Goal: Information Seeking & Learning: Check status

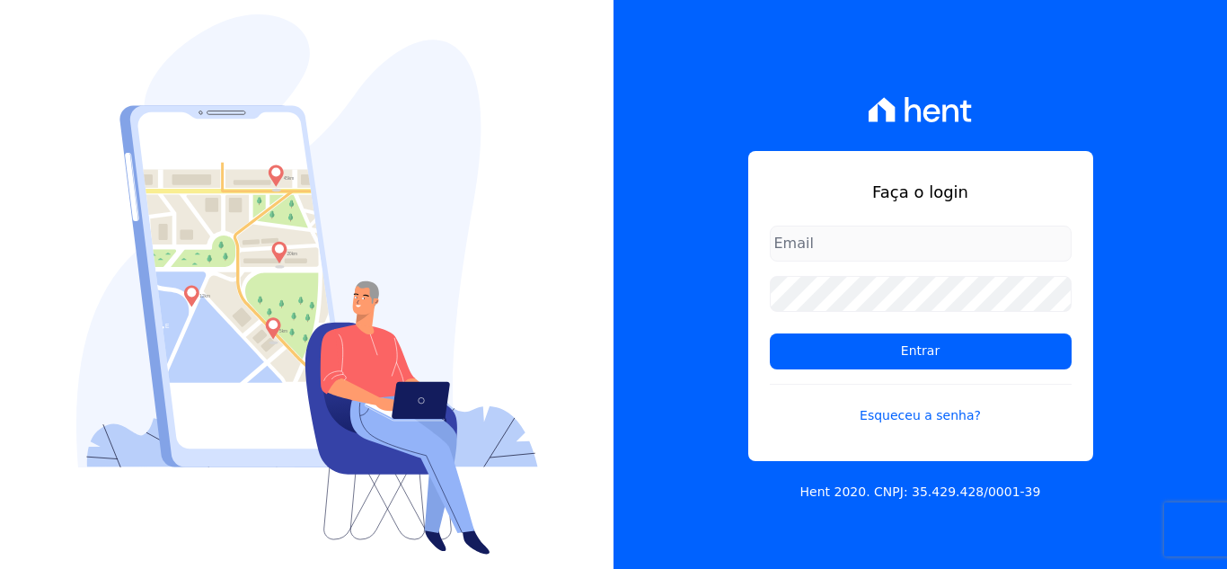
click at [803, 249] on input "email" at bounding box center [921, 243] width 302 height 36
type input "kelly.silva@construtoramgtec.com.br"
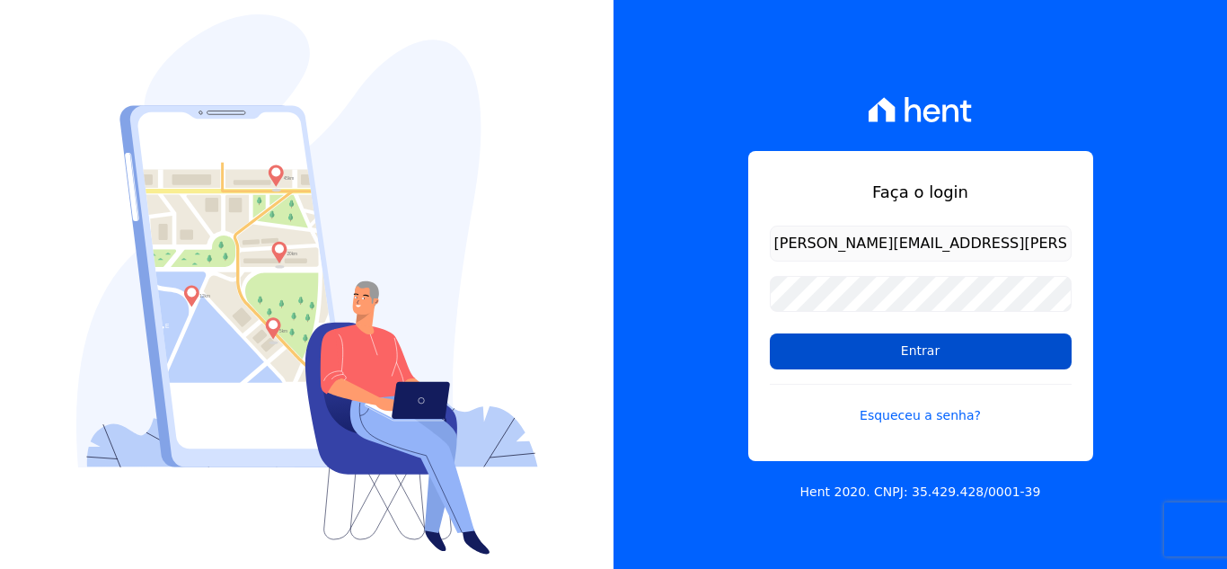
click at [908, 345] on input "Entrar" at bounding box center [921, 351] width 302 height 36
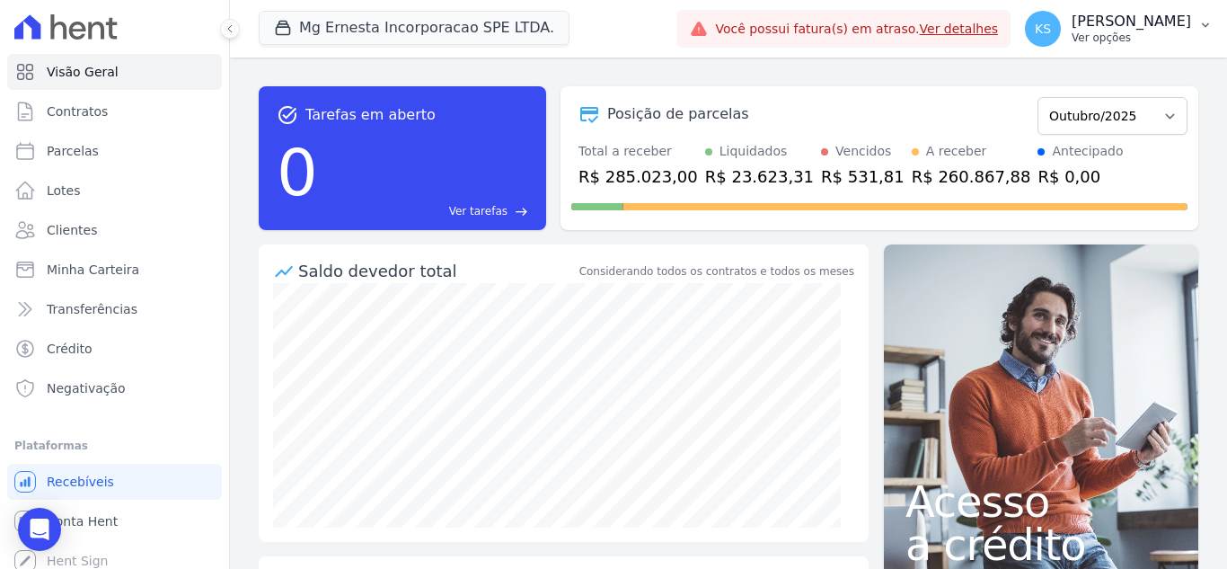
click at [1167, 20] on p "[PERSON_NAME]" at bounding box center [1131, 22] width 119 height 18
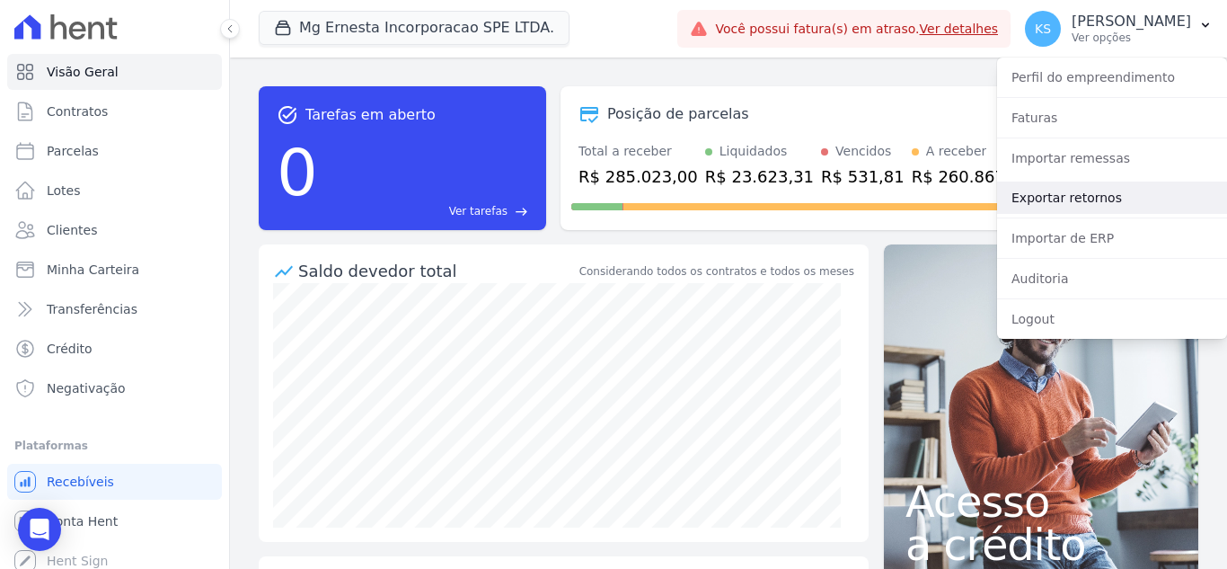
click at [1063, 196] on link "Exportar retornos" at bounding box center [1112, 197] width 230 height 32
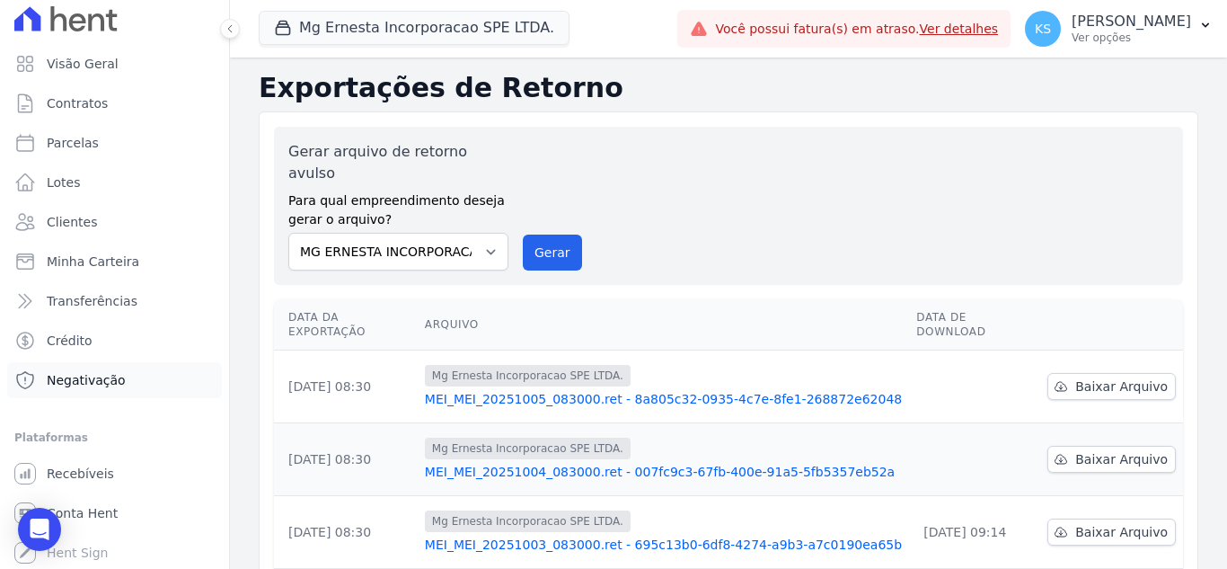
scroll to position [10, 0]
click at [98, 512] on span "Conta Hent" at bounding box center [82, 511] width 71 height 18
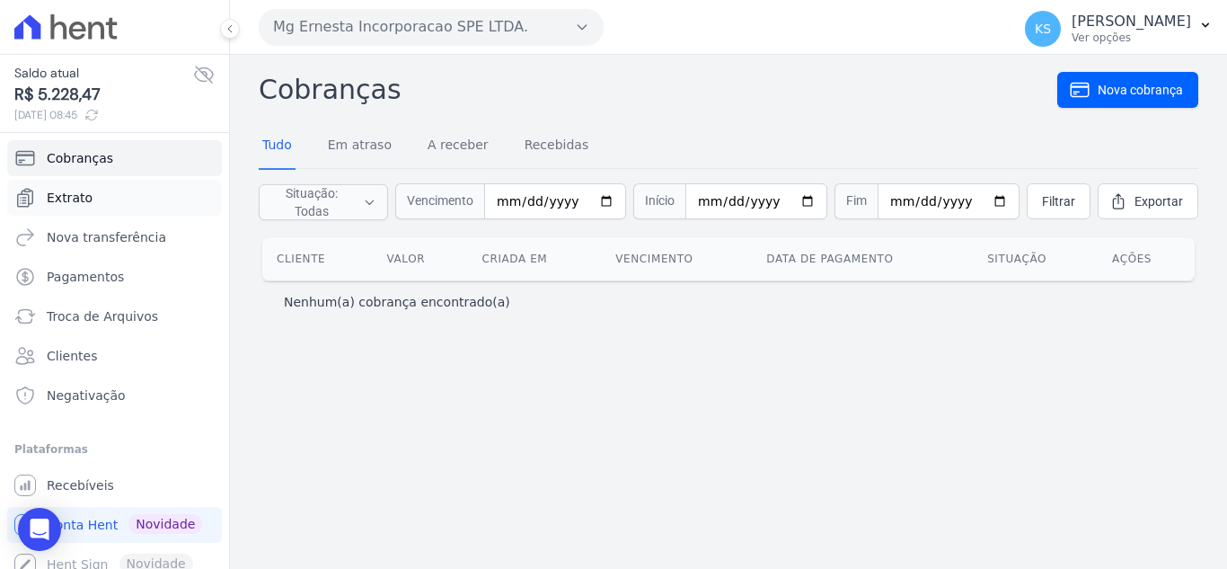
click at [64, 199] on span "Extrato" at bounding box center [70, 198] width 46 height 18
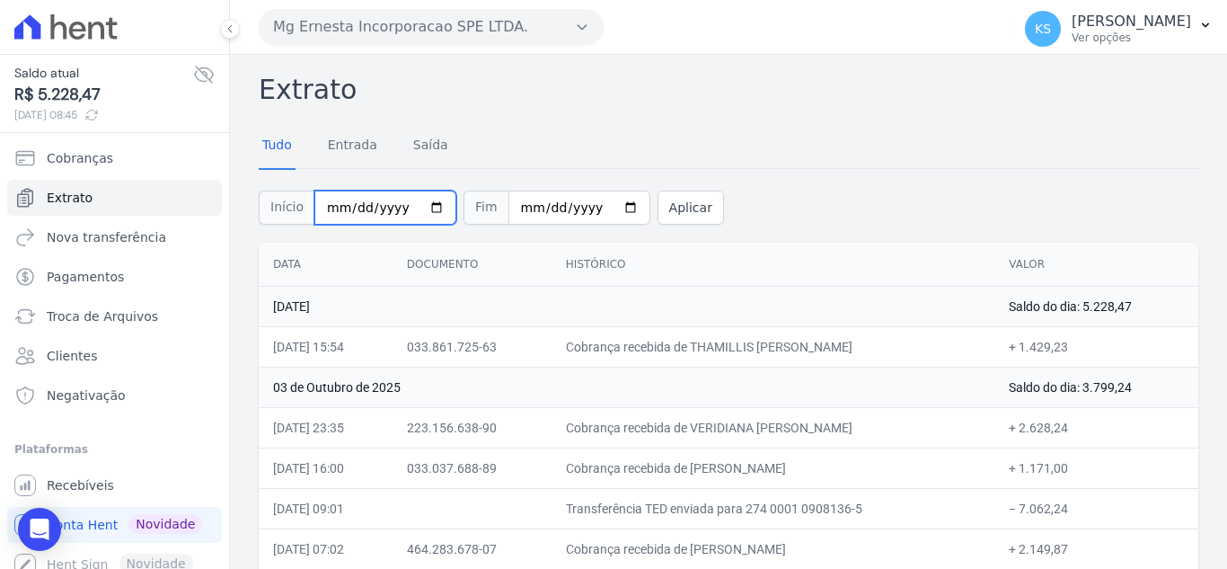
drag, startPoint x: 423, startPoint y: 208, endPoint x: 436, endPoint y: 201, distance: 14.5
click at [424, 208] on input "[DATE]" at bounding box center [385, 207] width 142 height 34
click at [614, 207] on input "[DATE]" at bounding box center [579, 207] width 142 height 34
click at [600, 199] on input "[DATE]" at bounding box center [579, 207] width 142 height 34
type input "[DATE]"
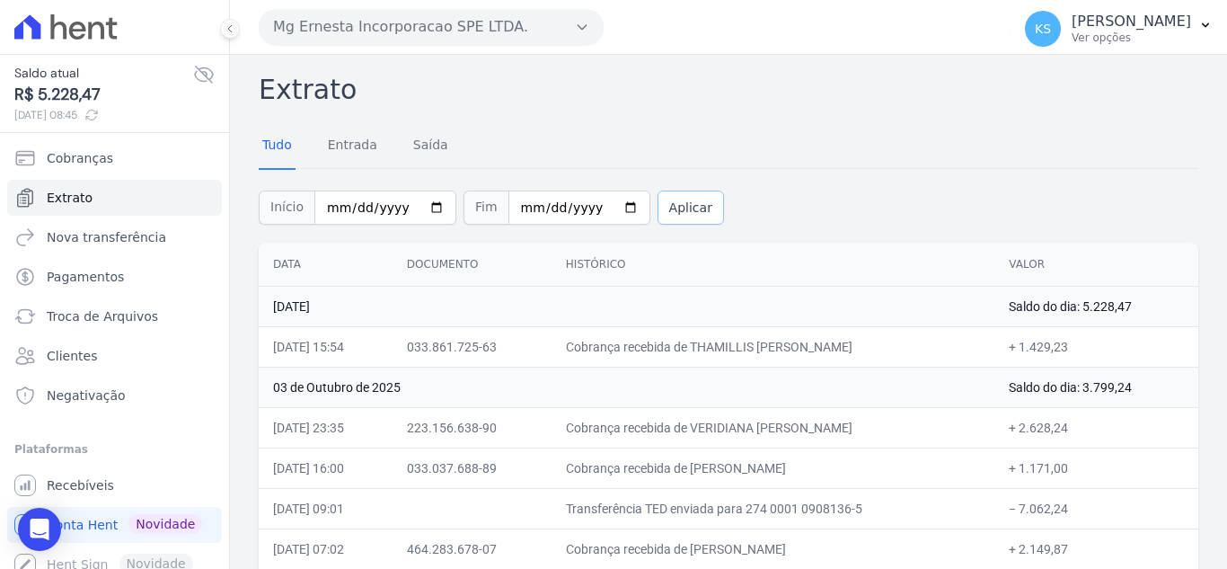
drag, startPoint x: 675, startPoint y: 204, endPoint x: 692, endPoint y: 218, distance: 22.3
click at [675, 208] on button "Aplicar" at bounding box center [691, 207] width 66 height 34
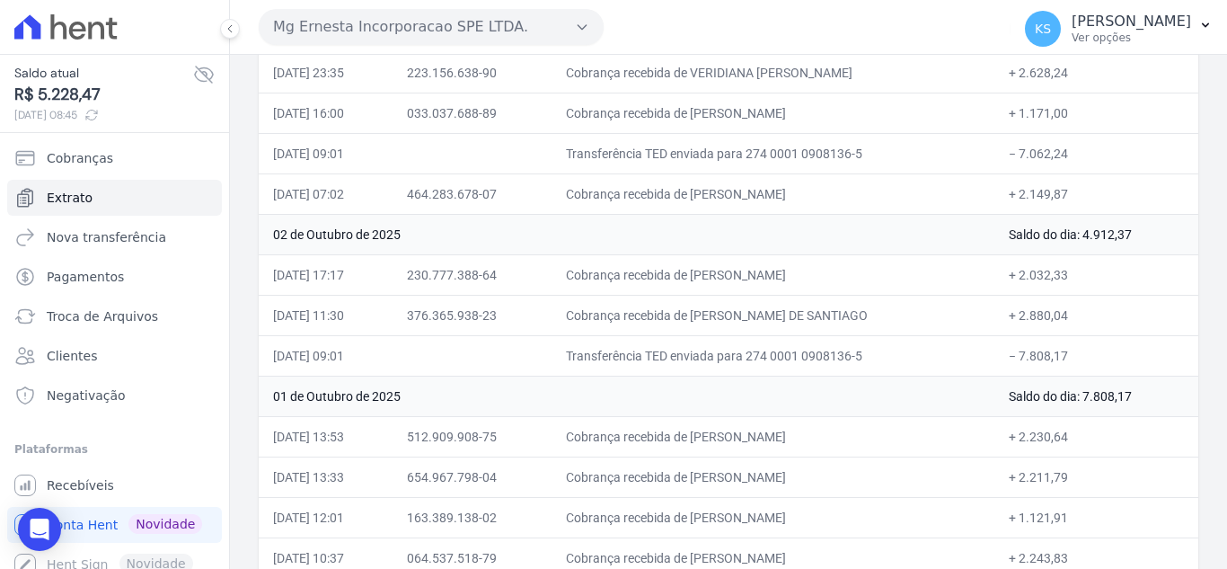
scroll to position [339, 0]
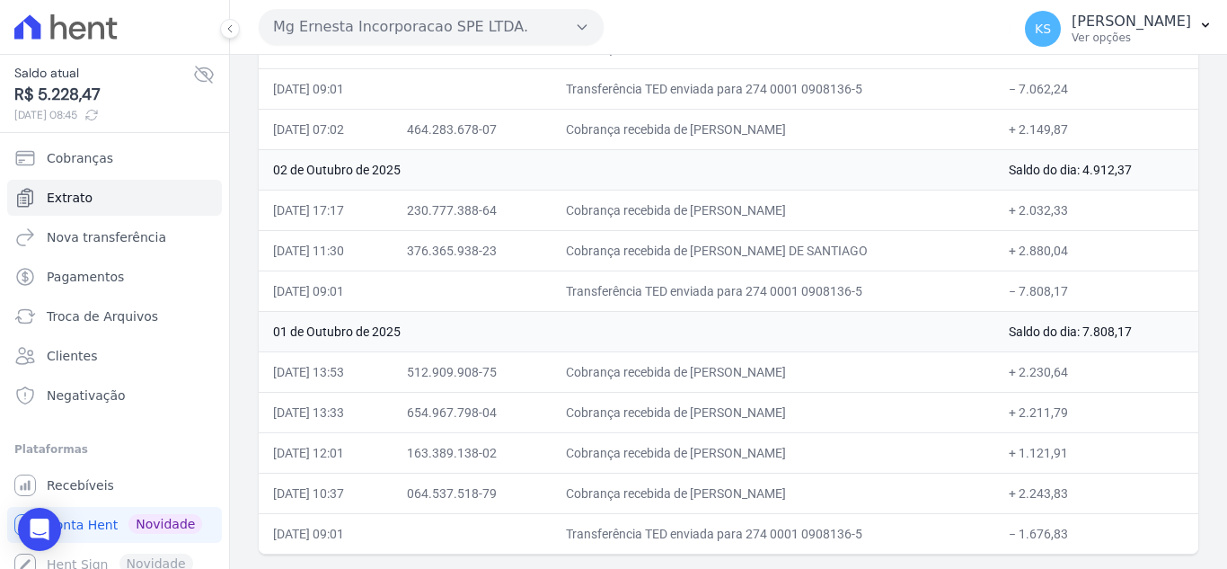
drag, startPoint x: 277, startPoint y: 261, endPoint x: 1095, endPoint y: 594, distance: 883.6
click at [1095, 568] on html "Saldo atual R$ 5.228,47 06/10/2025, 08:45 Cobranças Extrato Nova transferência …" at bounding box center [613, 284] width 1227 height 569
copy table
click at [628, 35] on div "Mg Ernesta Incorporacao SPE LTDA. Você possui apenas um empreendimento Aplicar" at bounding box center [631, 27] width 745 height 56
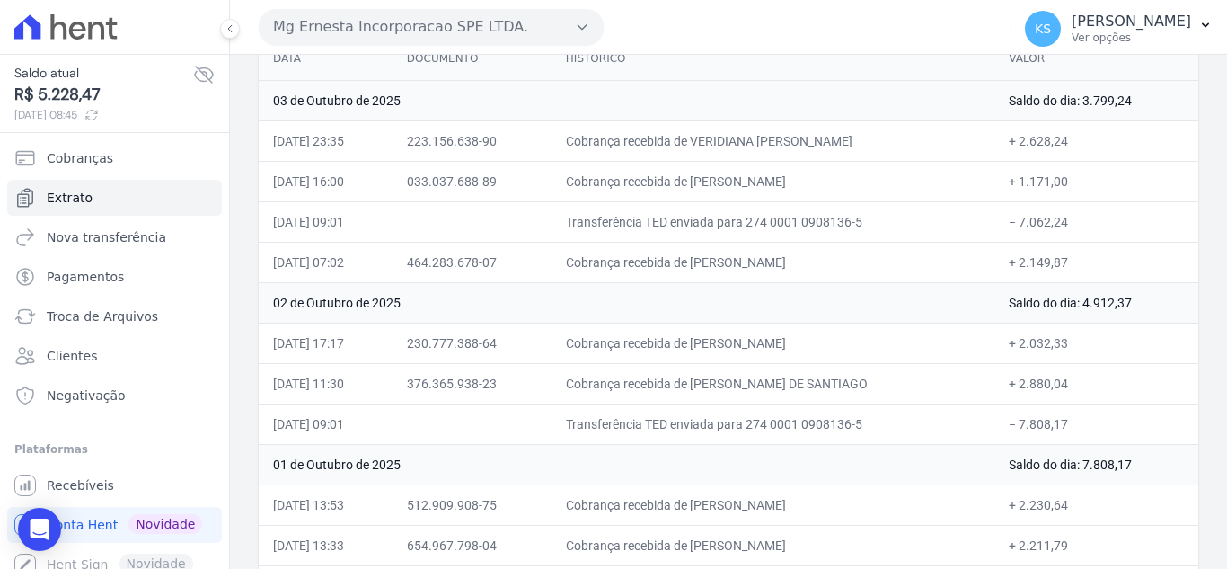
scroll to position [0, 0]
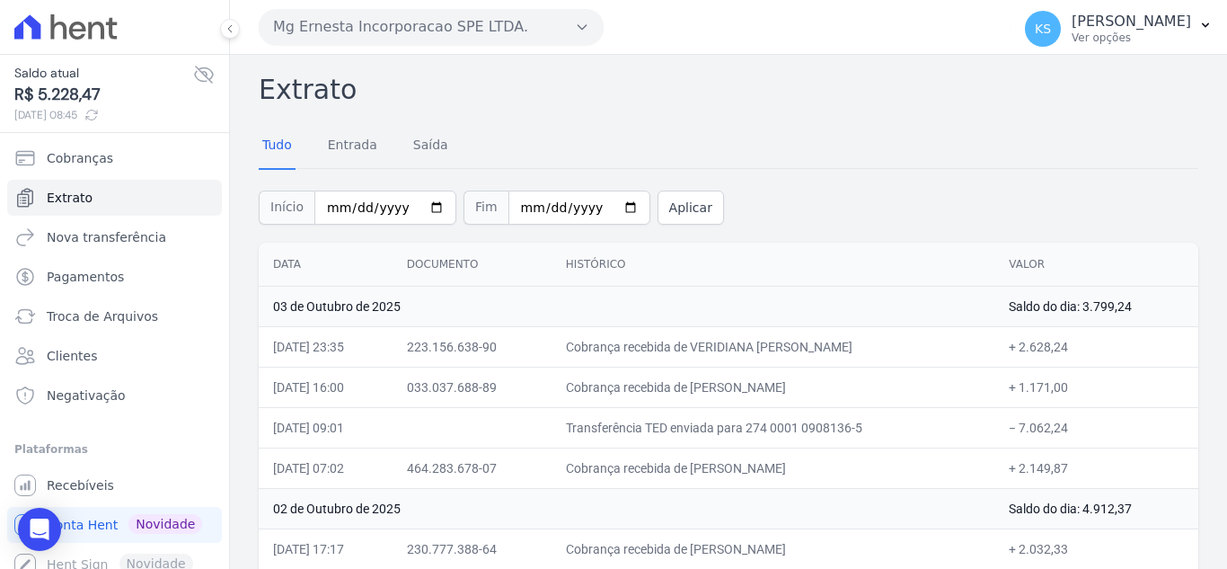
click at [696, 137] on div "Tudo Entrada Saída" at bounding box center [729, 146] width 940 height 44
drag, startPoint x: 823, startPoint y: 150, endPoint x: 841, endPoint y: 169, distance: 26.1
click at [825, 151] on div "Tudo Entrada Saída" at bounding box center [729, 146] width 940 height 44
click at [81, 157] on span "Cobranças" at bounding box center [80, 158] width 66 height 18
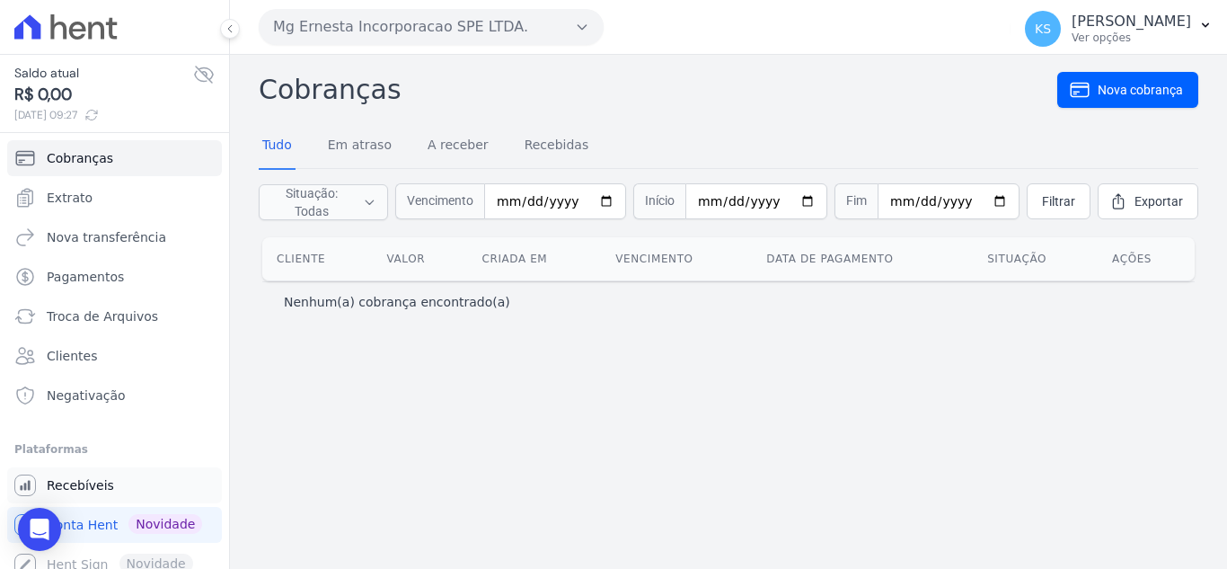
click at [75, 483] on span "Recebíveis" at bounding box center [80, 485] width 67 height 18
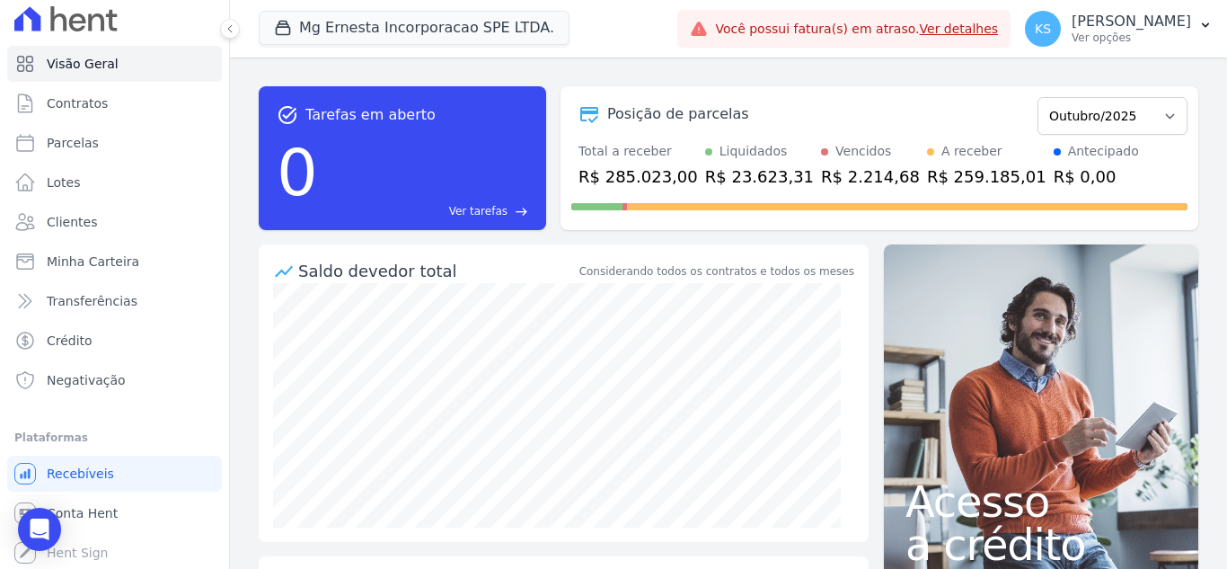
scroll to position [10, 0]
click at [1144, 33] on p "Ver opções" at bounding box center [1131, 38] width 119 height 14
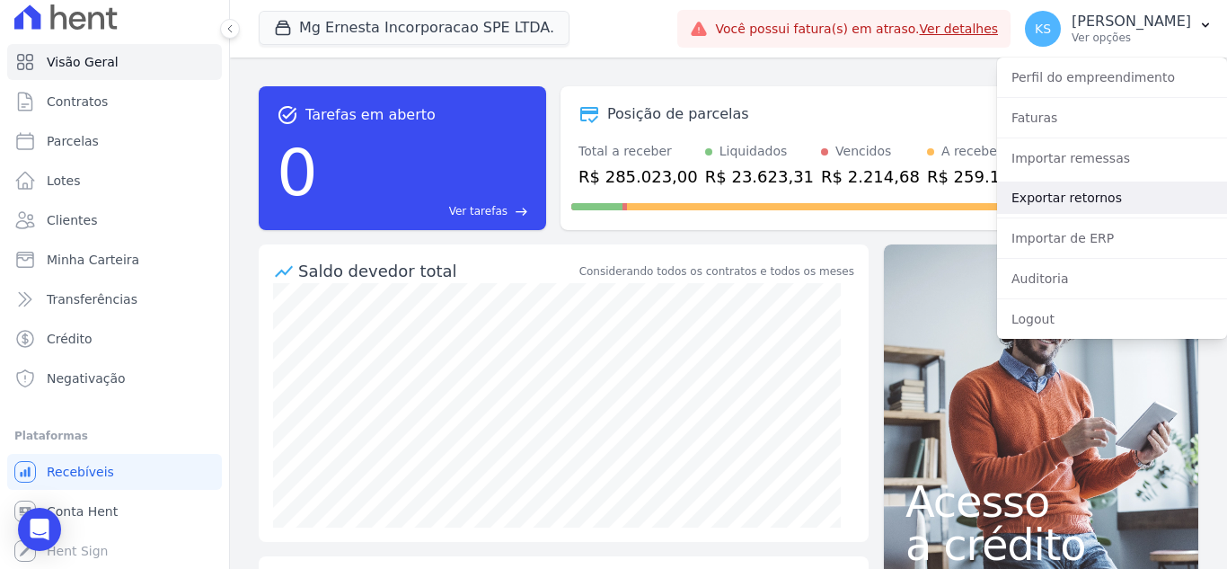
click at [1064, 196] on link "Exportar retornos" at bounding box center [1112, 197] width 230 height 32
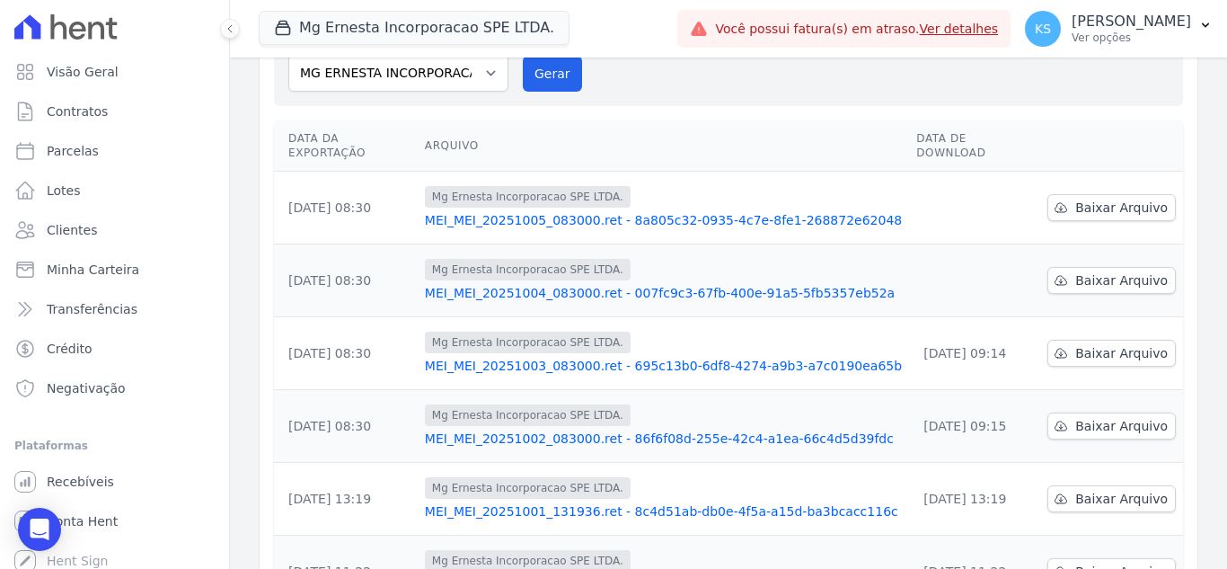
scroll to position [180, 0]
click at [1069, 266] on link "Baixar Arquivo" at bounding box center [1111, 279] width 128 height 27
click at [1079, 198] on span "Baixar Arquivo" at bounding box center [1121, 207] width 93 height 18
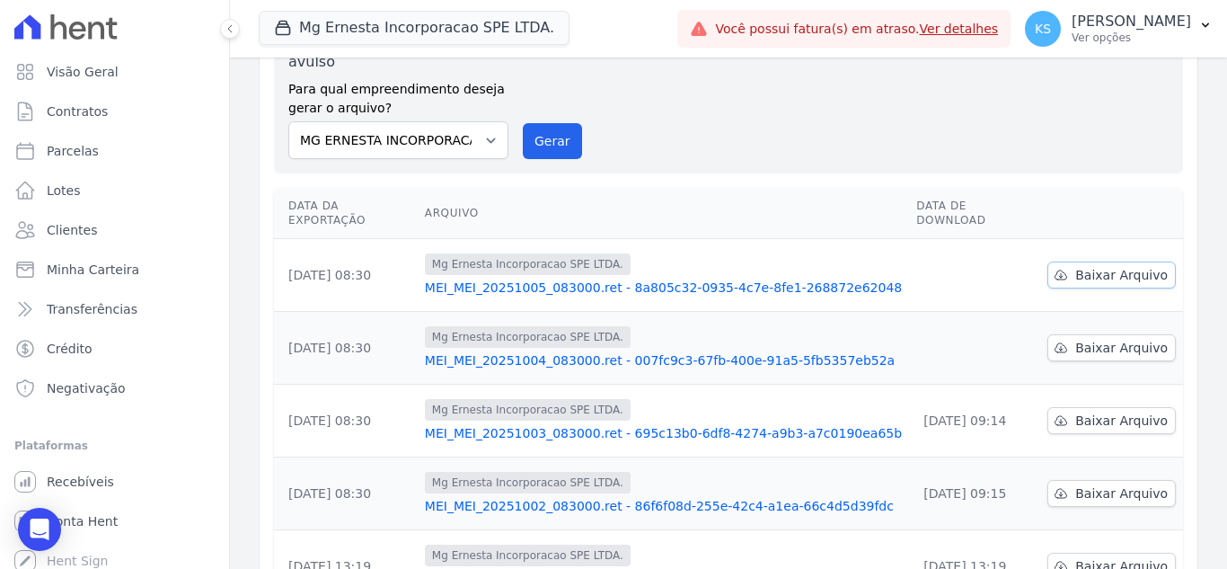
scroll to position [0, 0]
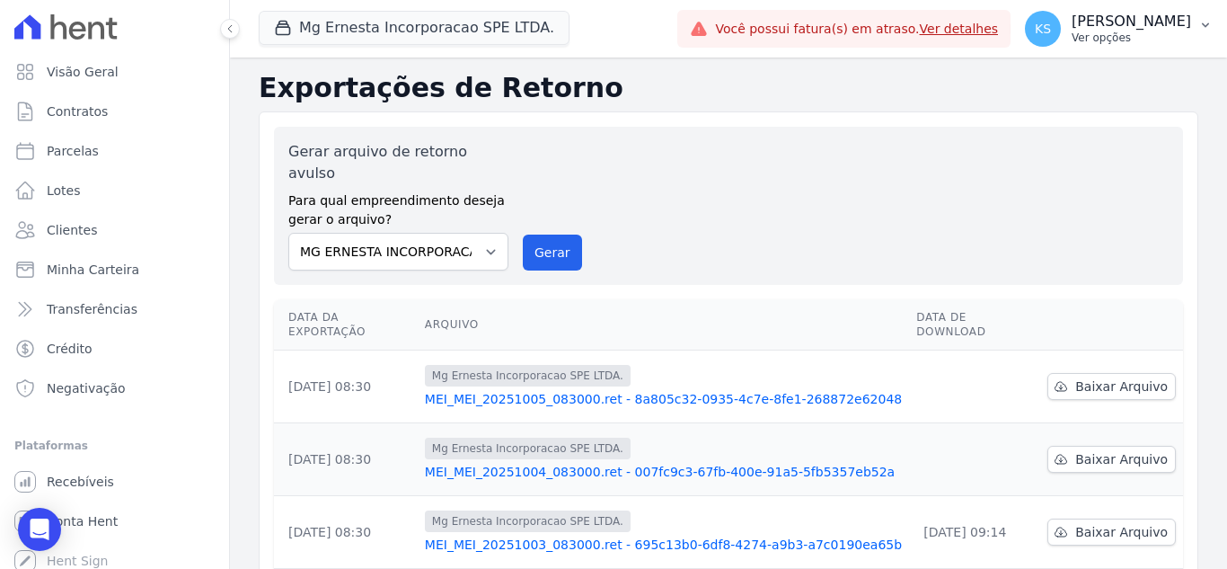
click at [1153, 26] on p "[PERSON_NAME]" at bounding box center [1131, 22] width 119 height 18
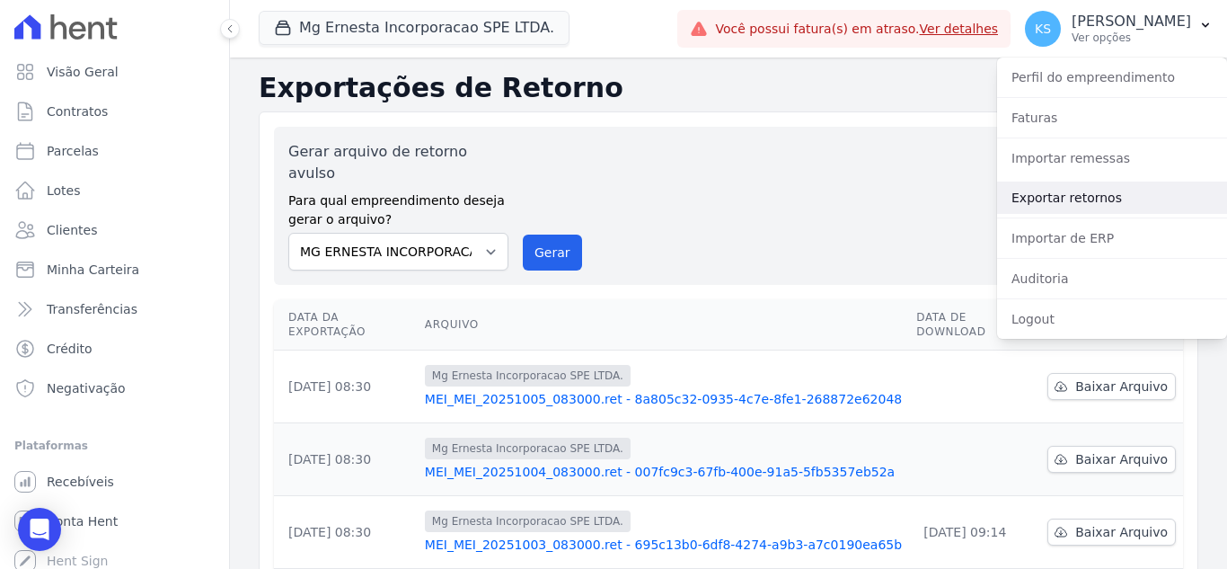
click at [1073, 196] on link "Exportar retornos" at bounding box center [1112, 197] width 230 height 32
